Goal: Transaction & Acquisition: Purchase product/service

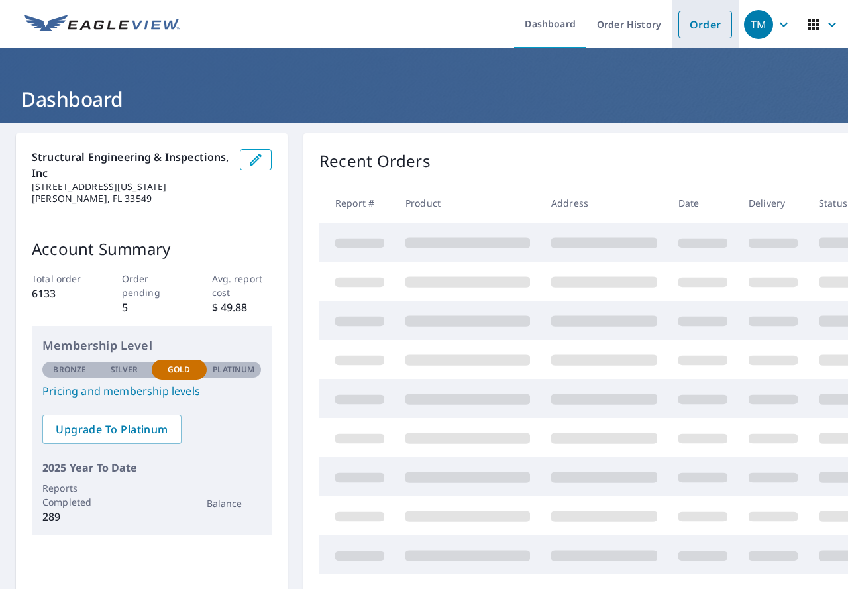
click at [703, 18] on link "Order" at bounding box center [706, 25] width 54 height 28
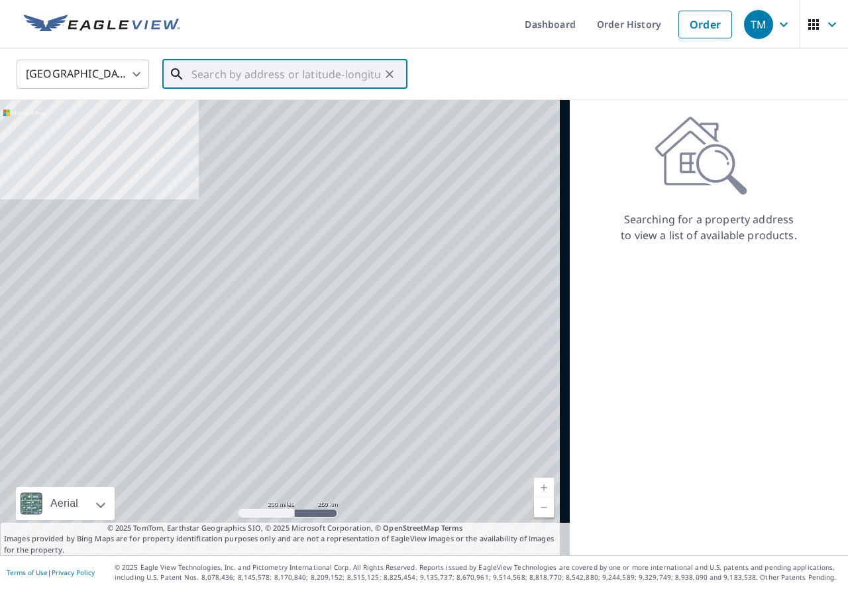
click at [329, 72] on input "text" at bounding box center [286, 74] width 189 height 37
paste input "[STREET_ADDRESS]"
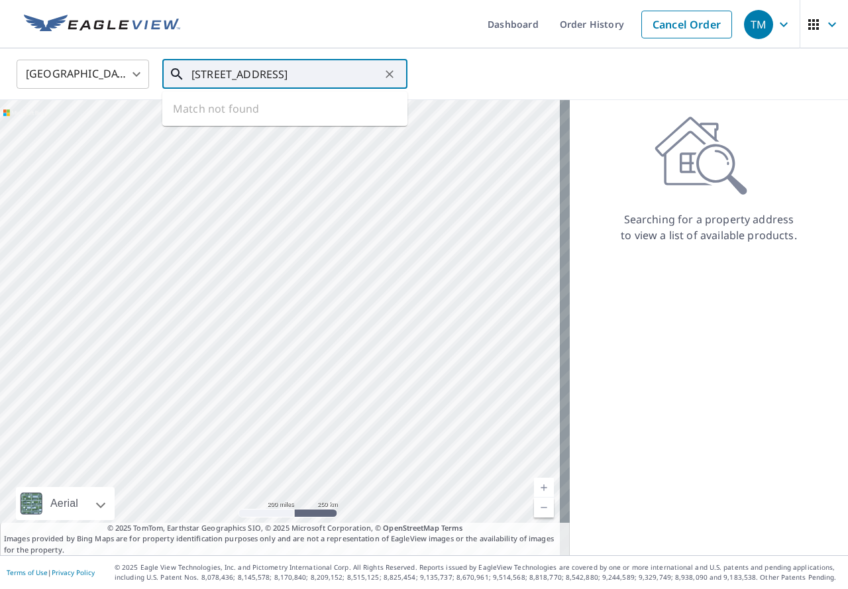
scroll to position [0, 52]
click at [323, 105] on span "[STREET_ADDRESS]" at bounding box center [293, 113] width 208 height 16
type input "[STREET_ADDRESS]"
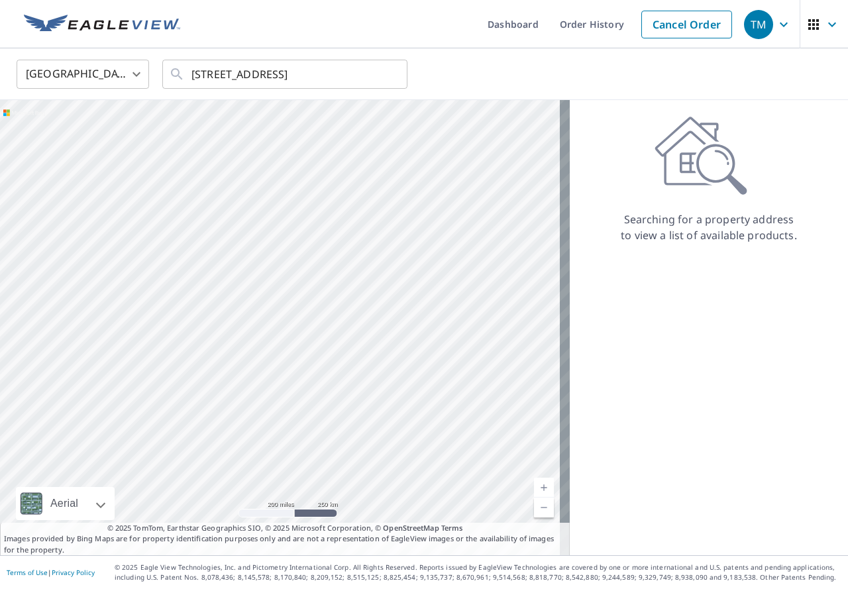
scroll to position [0, 0]
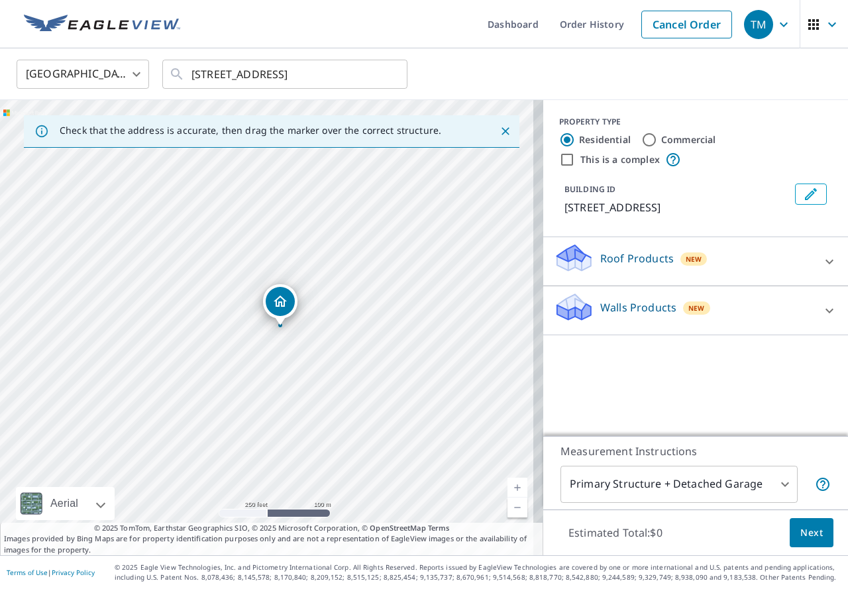
click at [620, 254] on p "Roof Products" at bounding box center [638, 259] width 74 height 16
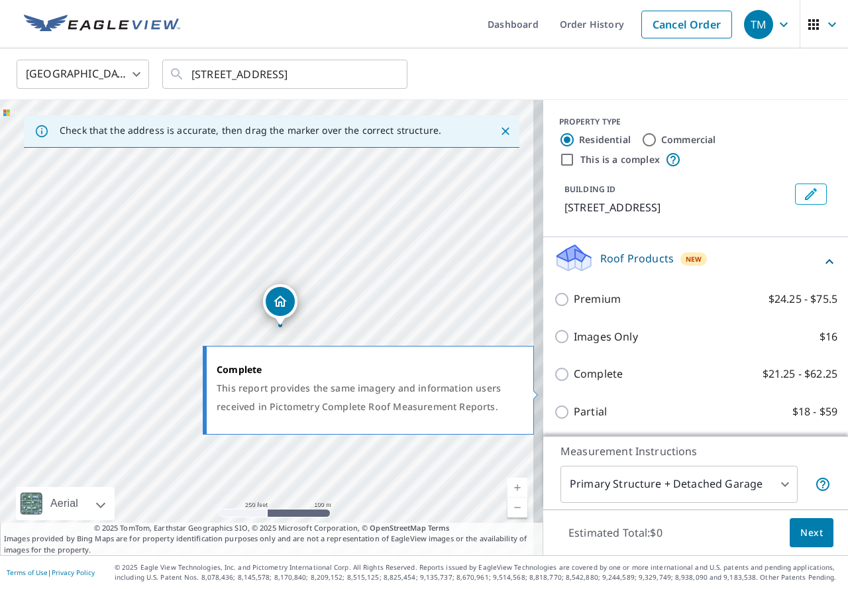
click at [599, 382] on p "Complete" at bounding box center [598, 374] width 49 height 17
click at [574, 382] on input "Complete $21.25 - $62.25" at bounding box center [564, 375] width 20 height 16
checkbox input "true"
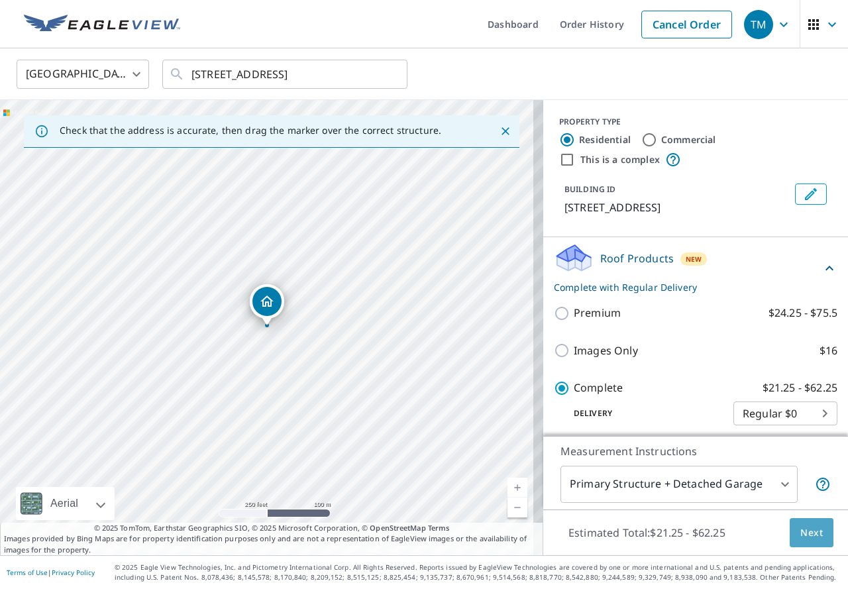
click at [801, 536] on span "Next" at bounding box center [812, 533] width 23 height 17
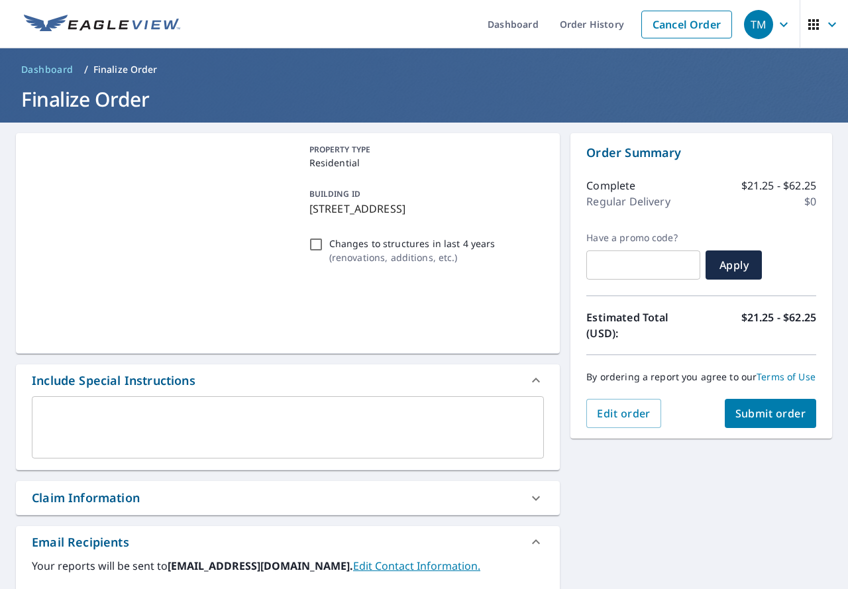
click at [754, 399] on div "By ordering a report you agree to our Terms of Use" at bounding box center [702, 377] width 230 height 44
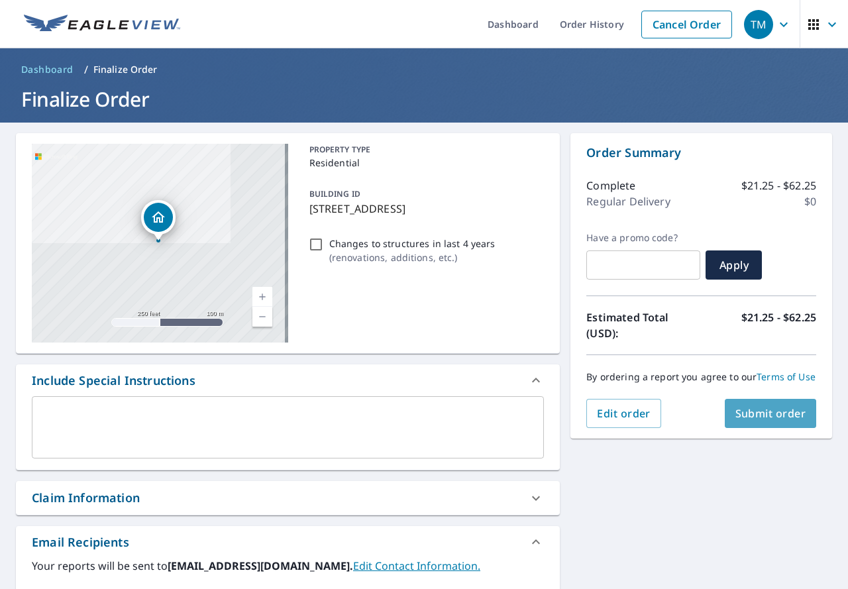
click at [751, 421] on span "Submit order" at bounding box center [771, 413] width 71 height 15
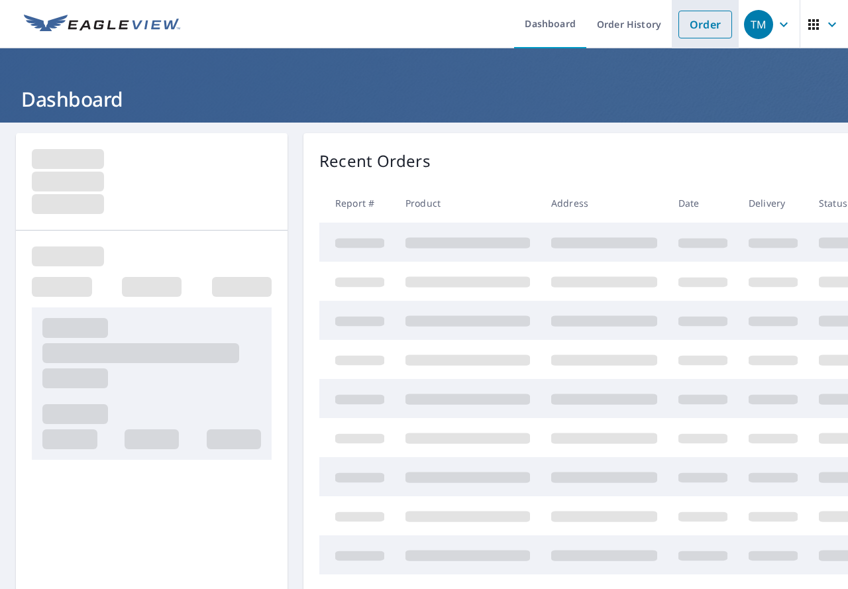
click at [679, 32] on link "Order" at bounding box center [706, 25] width 54 height 28
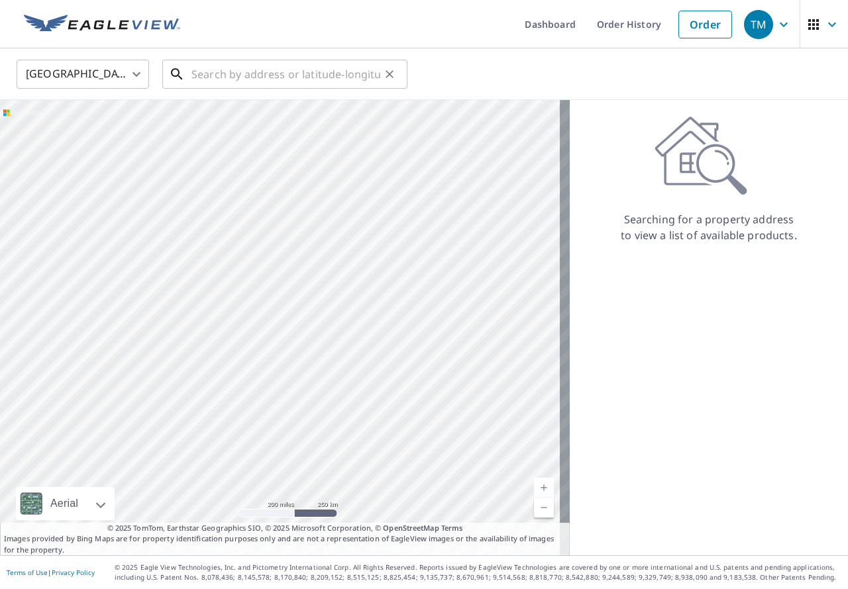
drag, startPoint x: 347, startPoint y: 61, endPoint x: 353, endPoint y: 70, distance: 11.0
click at [348, 65] on input "text" at bounding box center [286, 74] width 189 height 37
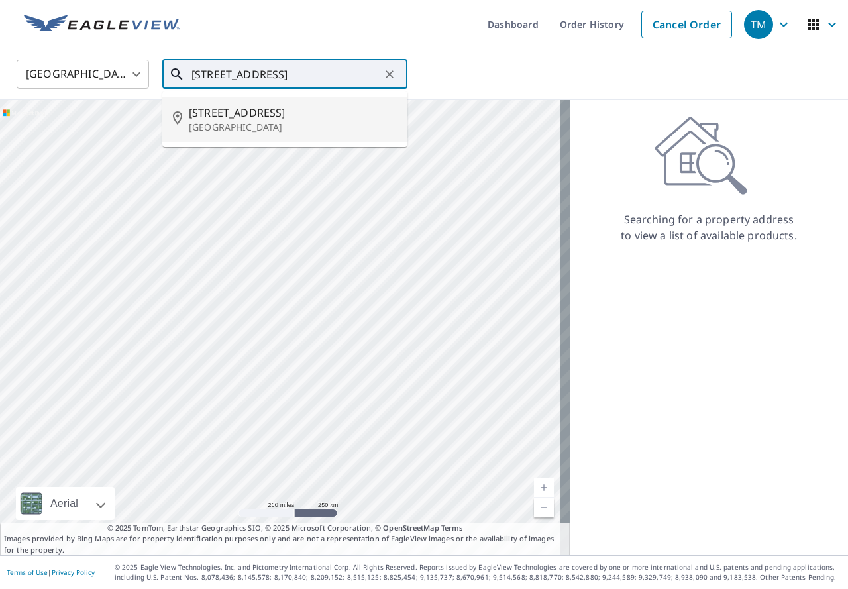
drag, startPoint x: 318, startPoint y: 120, endPoint x: 328, endPoint y: 114, distance: 11.6
click at [323, 115] on div "[STREET_ADDRESS]" at bounding box center [293, 119] width 208 height 29
type input "[STREET_ADDRESS]"
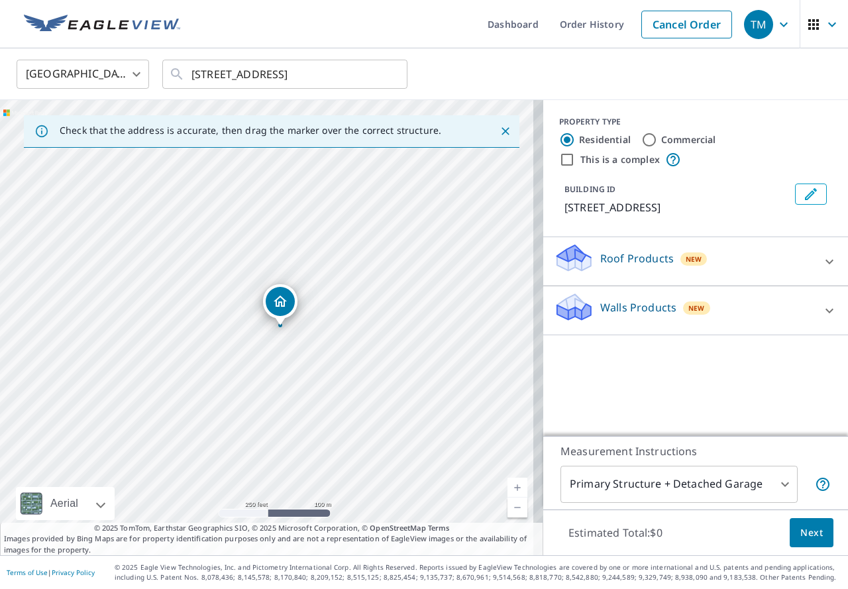
click at [646, 243] on div "Roof Products New" at bounding box center [684, 262] width 260 height 38
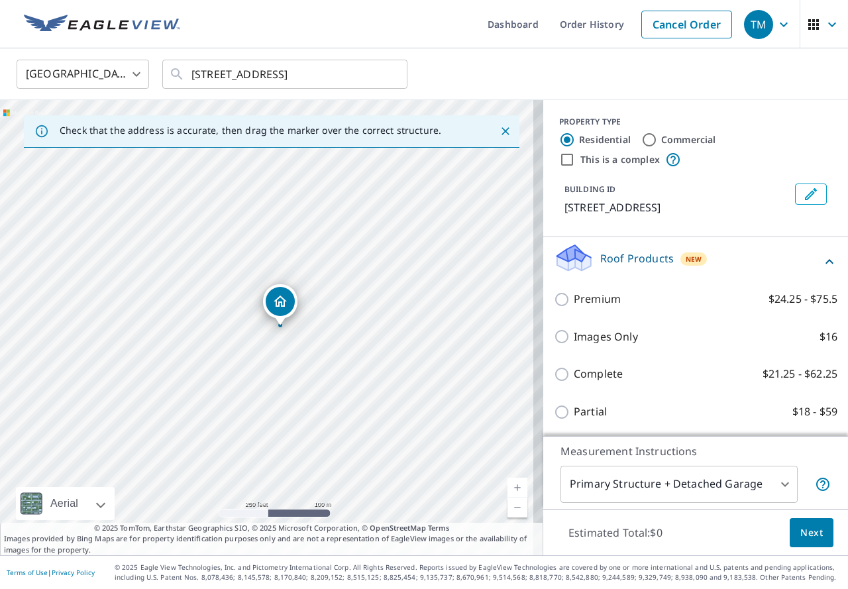
click at [600, 382] on p "Complete" at bounding box center [598, 374] width 49 height 17
click at [574, 382] on input "Complete $21.25 - $62.25" at bounding box center [564, 375] width 20 height 16
checkbox input "true"
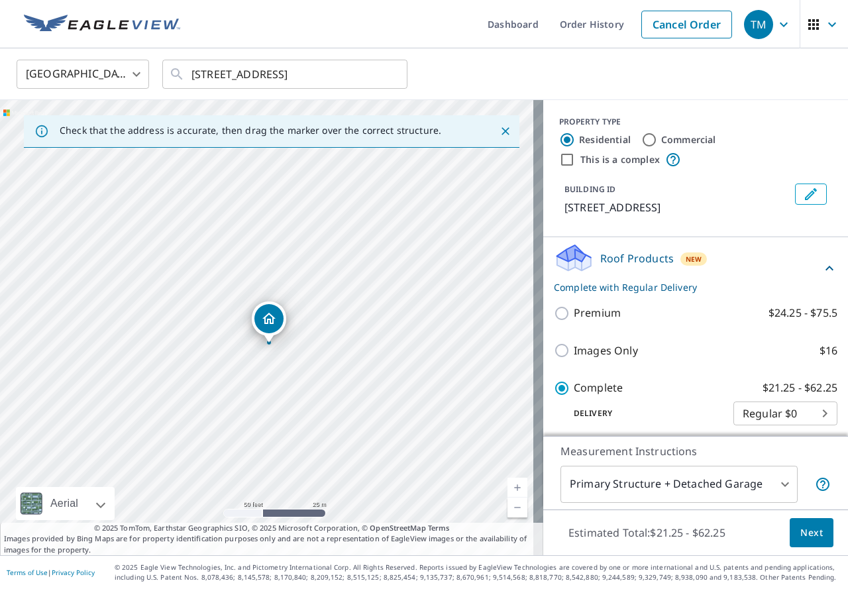
drag, startPoint x: 388, startPoint y: 410, endPoint x: 380, endPoint y: 312, distance: 98.4
click at [380, 312] on div "2350 9th Ave S Saint Petersburg, FL 33712" at bounding box center [272, 327] width 544 height 455
click at [662, 137] on label "Commercial" at bounding box center [689, 139] width 55 height 13
click at [658, 137] on input "Commercial" at bounding box center [650, 140] width 16 height 16
radio input "true"
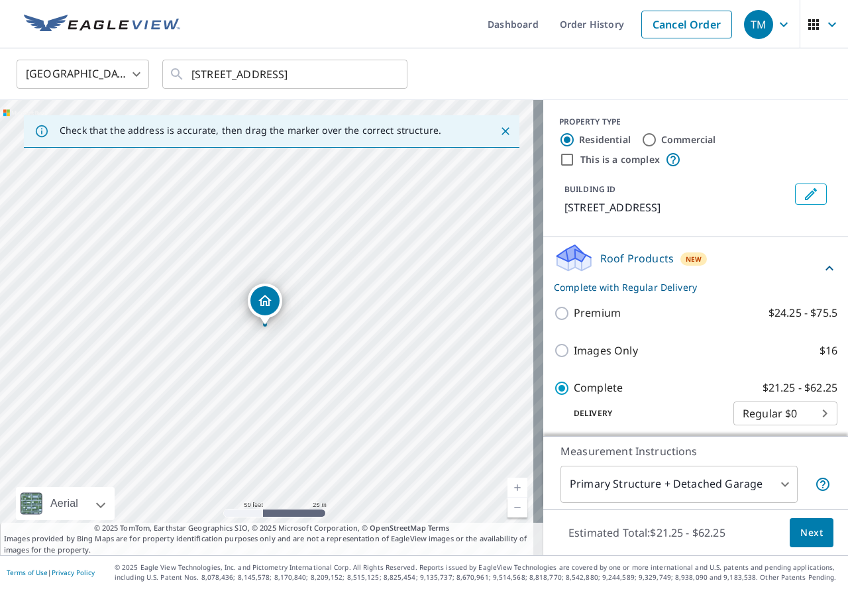
checkbox input "false"
type input "4"
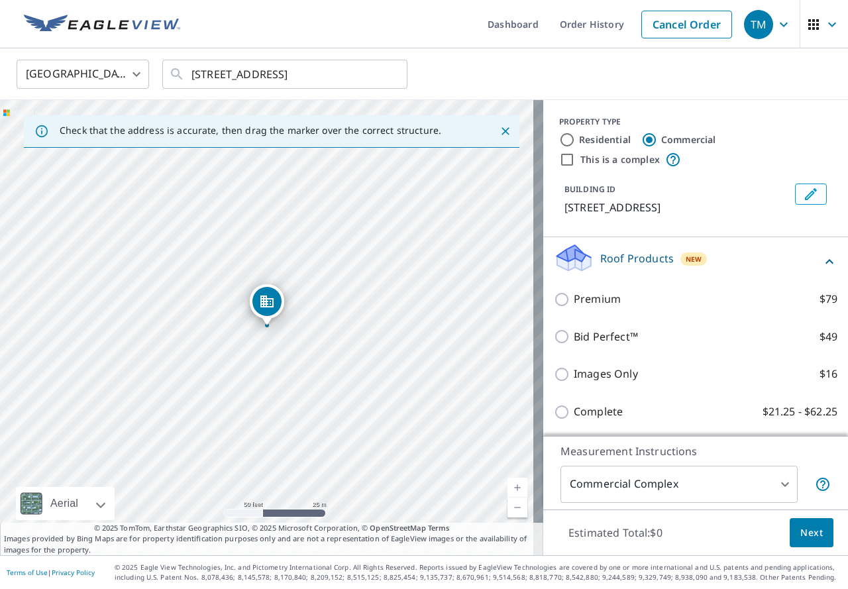
click at [590, 160] on label "This is a complex" at bounding box center [621, 159] width 80 height 13
click at [575, 160] on input "This is a complex" at bounding box center [567, 160] width 16 height 16
checkbox input "true"
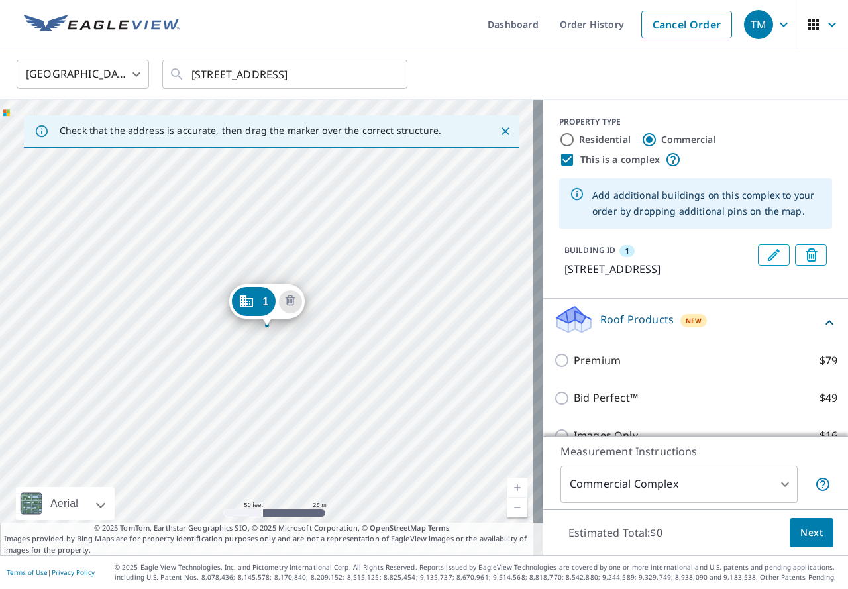
click at [300, 398] on div "1 2350 9th Ave S Saint Petersburg, FL 33712" at bounding box center [272, 327] width 544 height 455
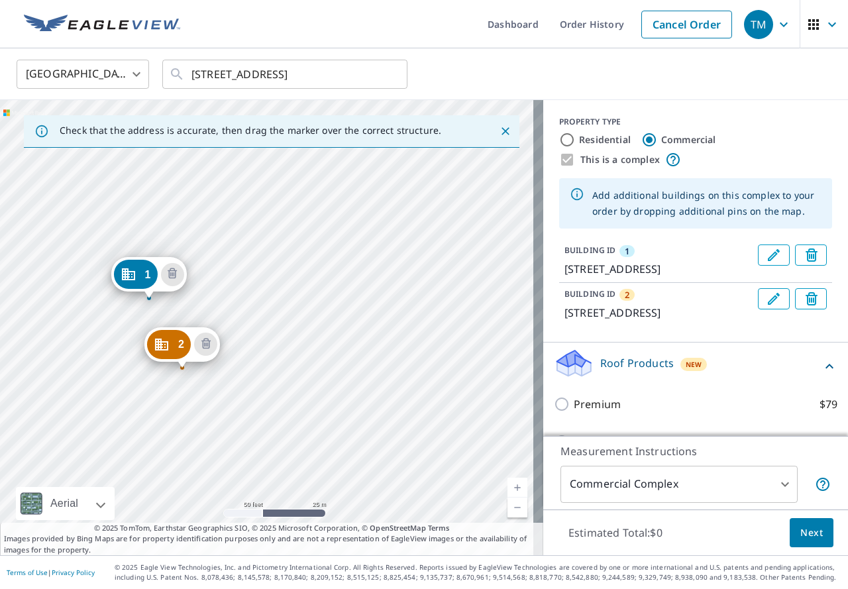
drag, startPoint x: 465, startPoint y: 381, endPoint x: 347, endPoint y: 354, distance: 121.1
click at [347, 354] on div "2 1210 25th St S Saint Petersburg, FL 33712 1 2350 9th Ave S Saint Petersburg, …" at bounding box center [272, 327] width 544 height 455
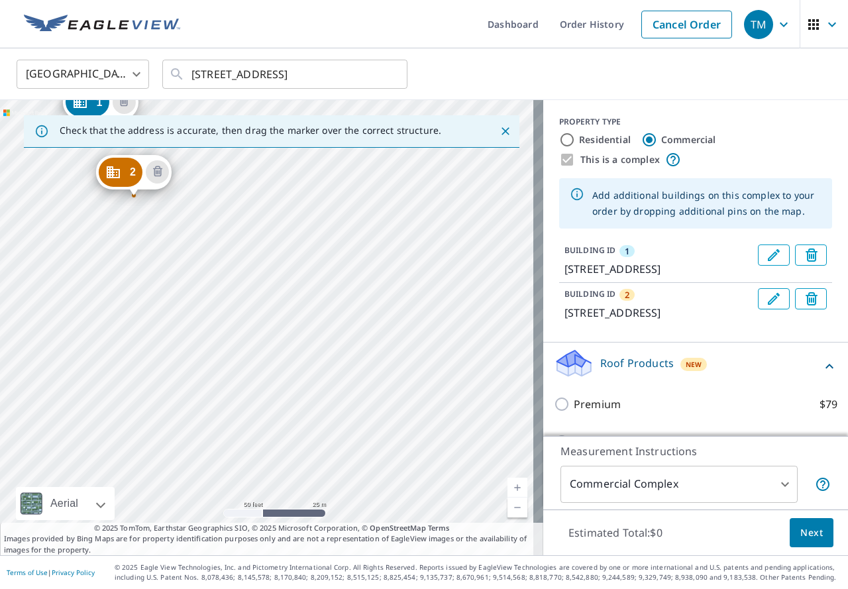
drag, startPoint x: 394, startPoint y: 261, endPoint x: 378, endPoint y: 198, distance: 65.6
click at [378, 198] on div "2 1210 25th St S Saint Petersburg, FL 33712 1 2350 9th Ave S Saint Petersburg, …" at bounding box center [272, 327] width 544 height 455
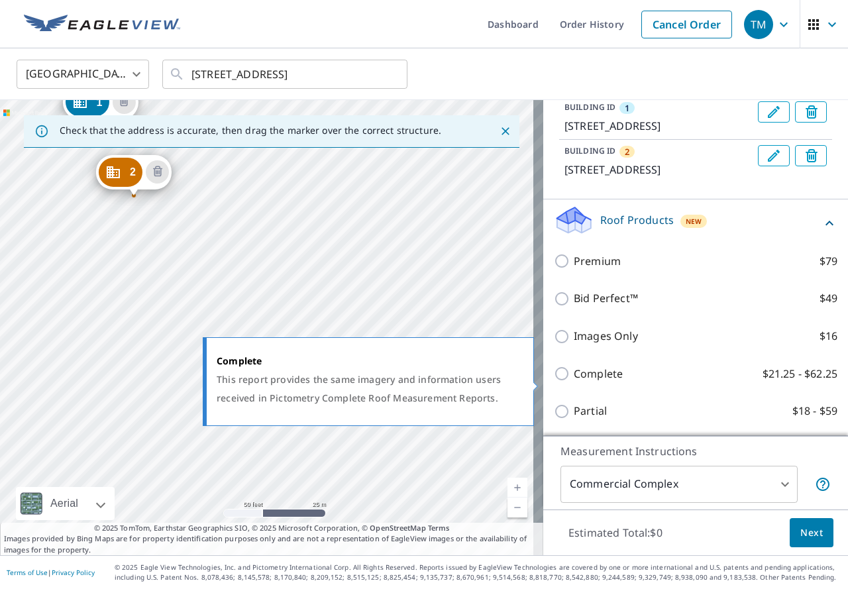
scroll to position [175, 0]
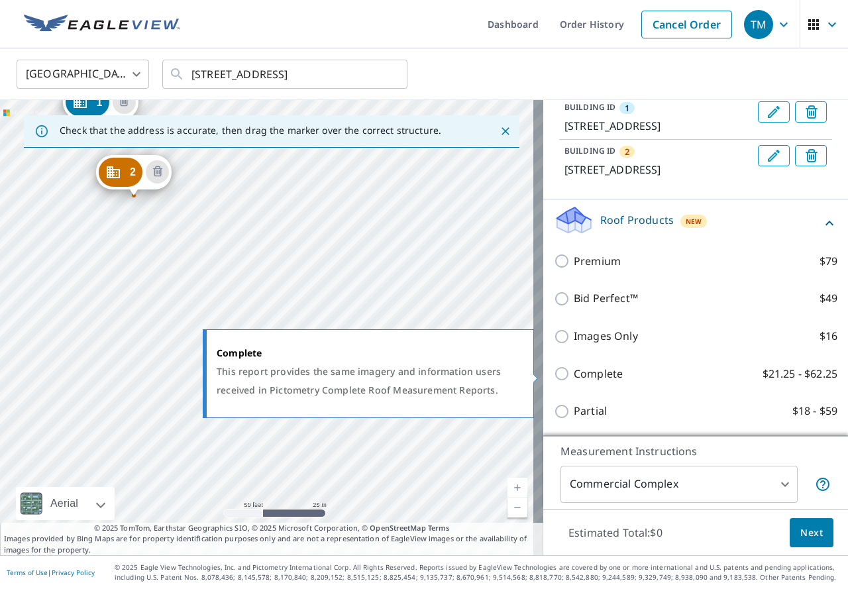
click at [603, 385] on div "Complete $21.25 - $62.25" at bounding box center [696, 374] width 284 height 38
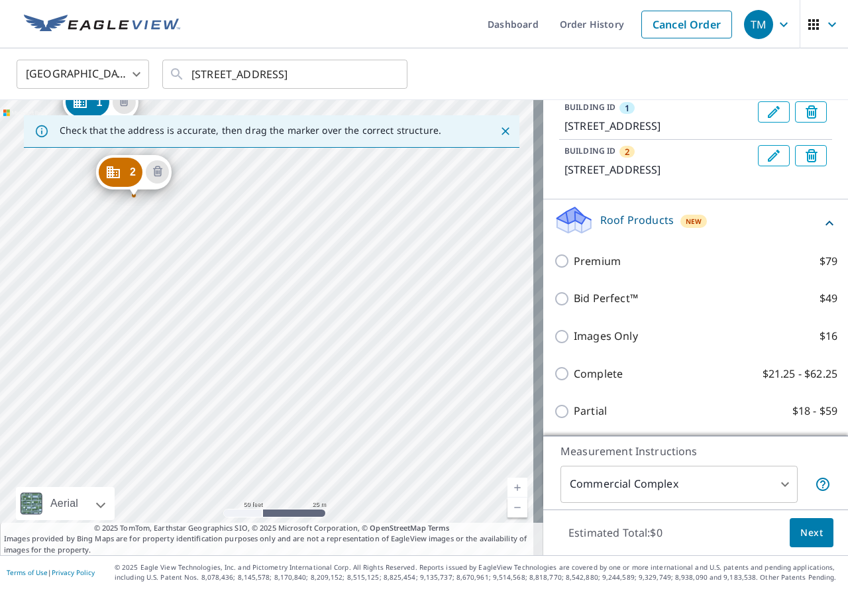
click at [606, 375] on p "Complete" at bounding box center [598, 374] width 49 height 17
click at [574, 375] on input "Complete $21.25 - $62.25" at bounding box center [564, 374] width 20 height 16
checkbox input "true"
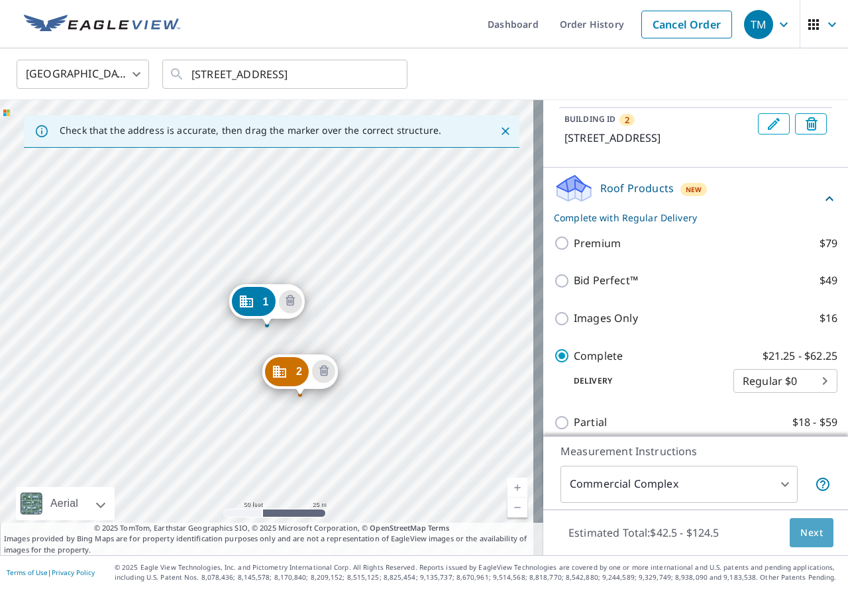
click at [801, 530] on span "Next" at bounding box center [812, 533] width 23 height 17
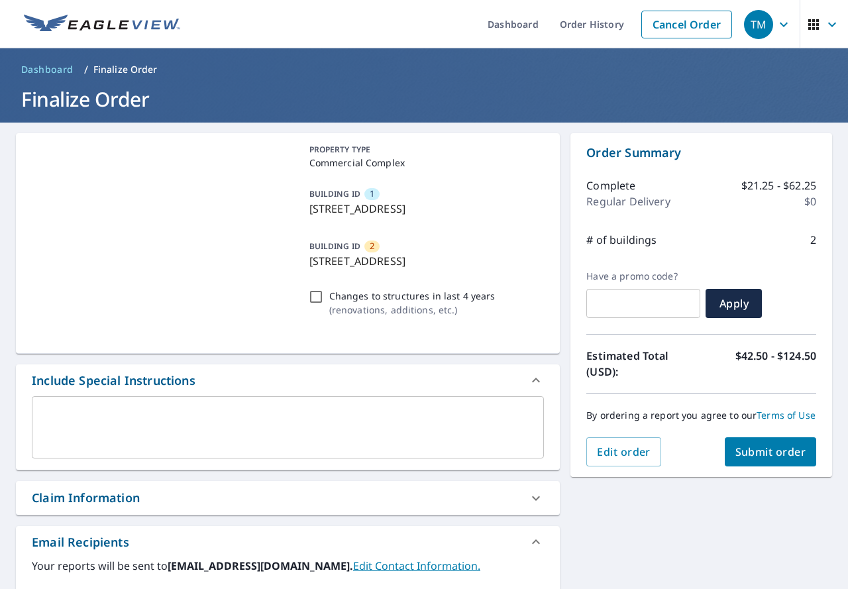
click at [774, 459] on span "Submit order" at bounding box center [771, 452] width 71 height 15
